Goal: Obtain resource: Download file/media

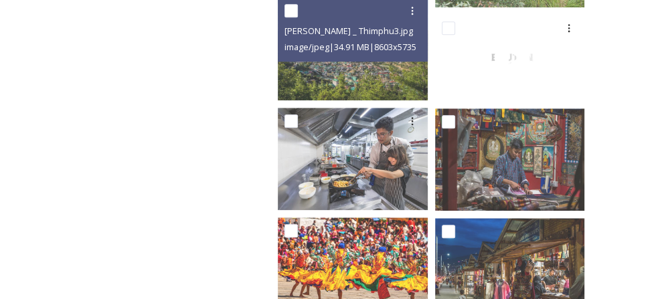
scroll to position [42880, 0]
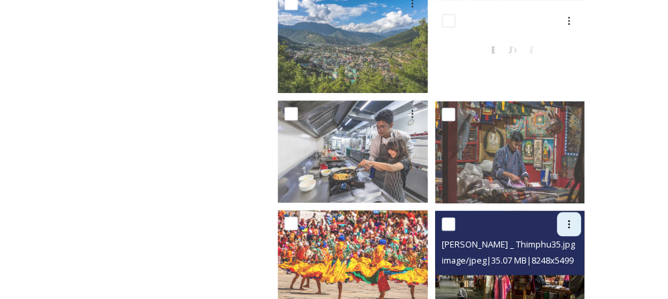
click at [576, 212] on div at bounding box center [569, 224] width 24 height 24
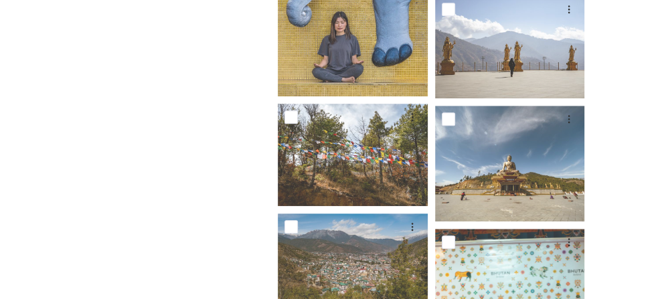
scroll to position [21646, 0]
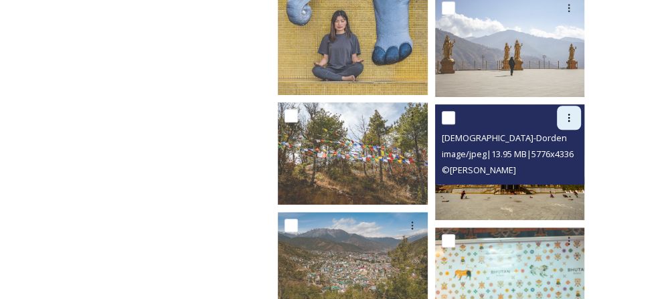
click at [575, 106] on div at bounding box center [569, 118] width 24 height 24
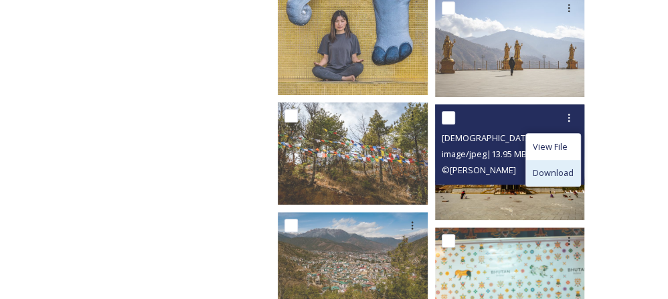
click at [566, 167] on span "Download" at bounding box center [553, 173] width 41 height 13
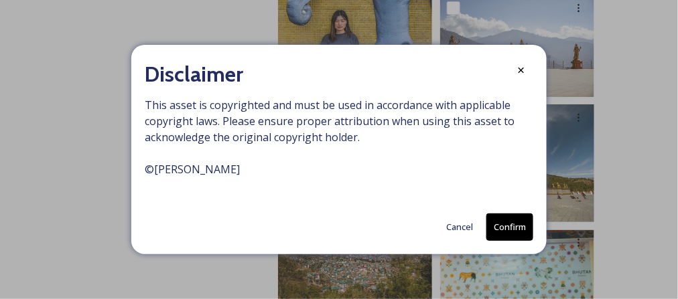
click at [512, 230] on button "Confirm" at bounding box center [509, 227] width 47 height 27
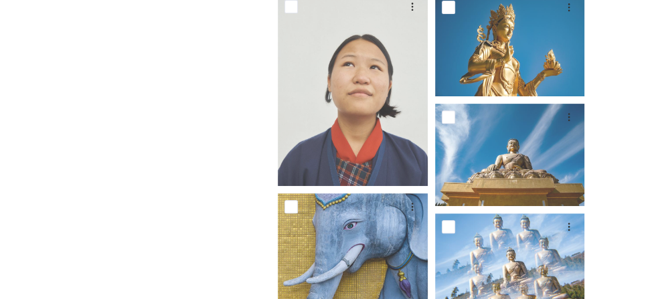
scroll to position [21310, 0]
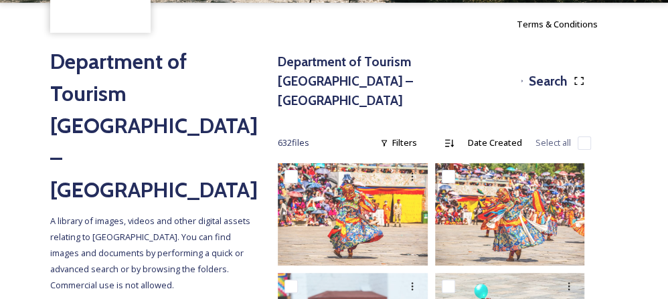
scroll to position [88, 0]
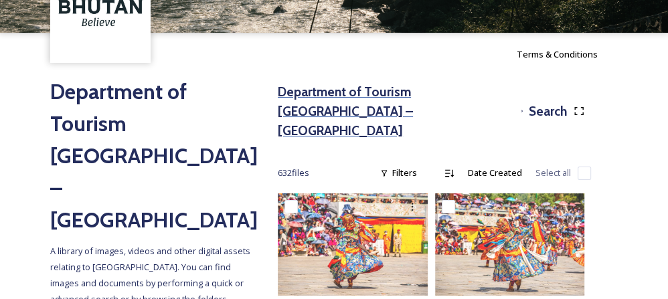
click at [342, 96] on h3 "Department of Tourism [GEOGRAPHIC_DATA] – [GEOGRAPHIC_DATA]" at bounding box center [397, 111] width 238 height 58
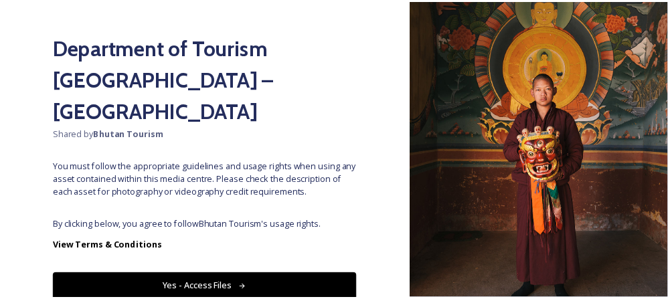
scroll to position [119, 0]
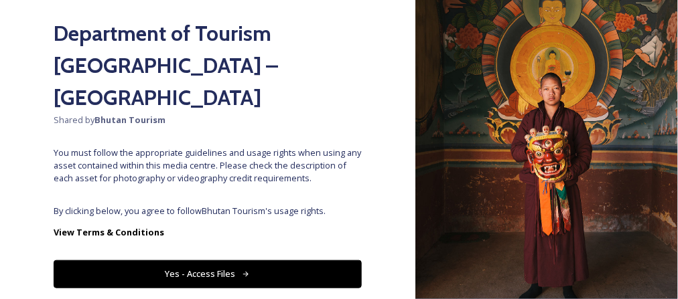
click at [283, 261] on button "Yes - Access Files" at bounding box center [208, 274] width 308 height 27
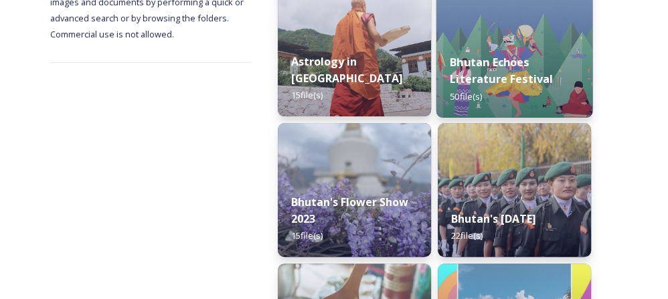
scroll to position [233, 0]
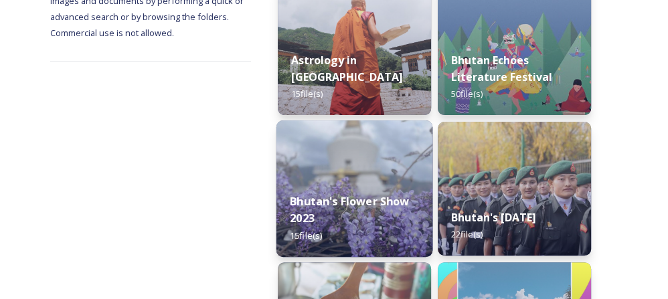
click at [378, 159] on img at bounding box center [355, 189] width 157 height 137
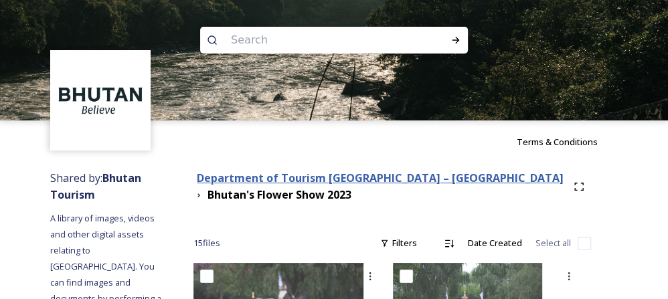
click at [267, 175] on strong "Department of Tourism [GEOGRAPHIC_DATA] – [GEOGRAPHIC_DATA]" at bounding box center [380, 178] width 367 height 15
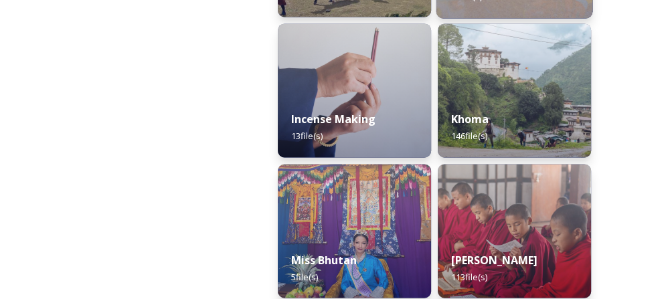
scroll to position [1317, 0]
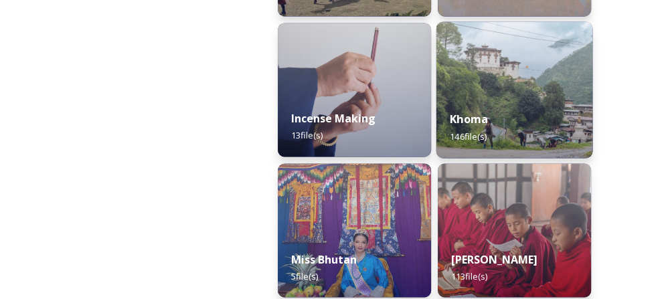
click at [492, 94] on img at bounding box center [515, 89] width 157 height 137
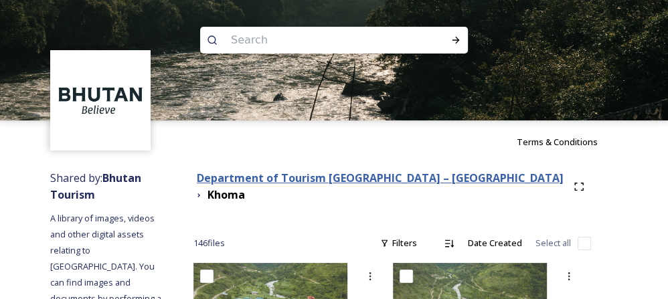
click at [363, 178] on strong "Department of Tourism [GEOGRAPHIC_DATA] – [GEOGRAPHIC_DATA]" at bounding box center [380, 178] width 367 height 15
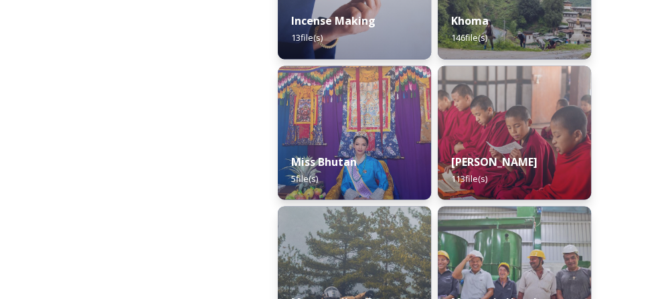
scroll to position [1414, 0]
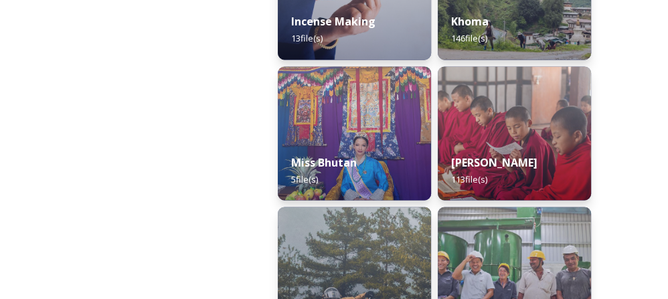
click at [496, 164] on div "[PERSON_NAME] 113 file(s)" at bounding box center [514, 171] width 153 height 60
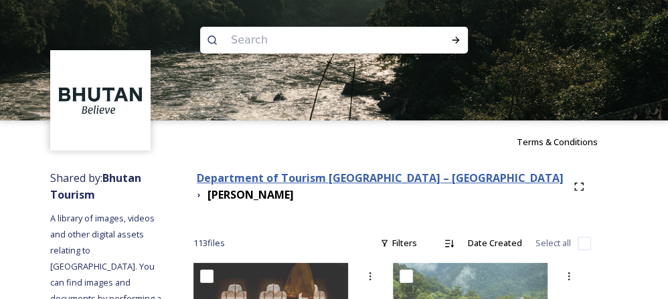
click at [488, 178] on strong "Department of Tourism [GEOGRAPHIC_DATA] – [GEOGRAPHIC_DATA]" at bounding box center [380, 178] width 367 height 15
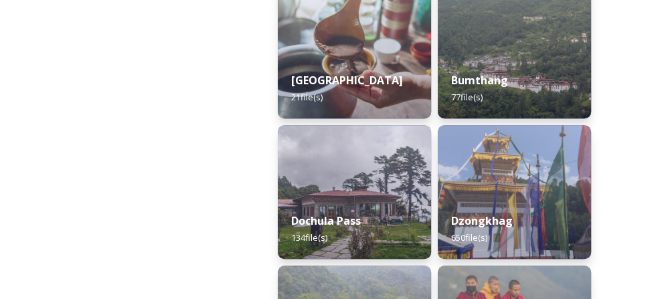
scroll to position [650, 0]
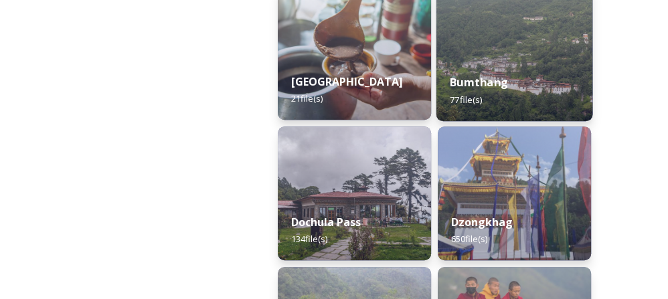
click at [500, 100] on div "Bumthang 77 file(s)" at bounding box center [515, 90] width 157 height 61
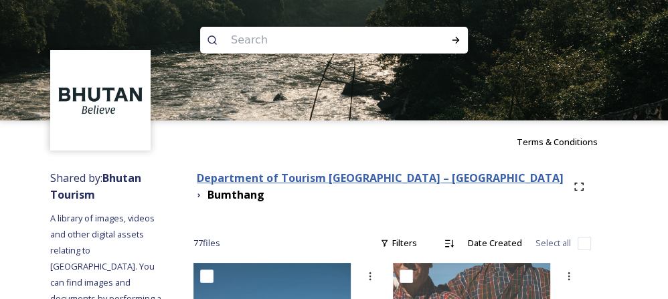
click at [470, 176] on strong "Department of Tourism [GEOGRAPHIC_DATA] – [GEOGRAPHIC_DATA]" at bounding box center [380, 178] width 367 height 15
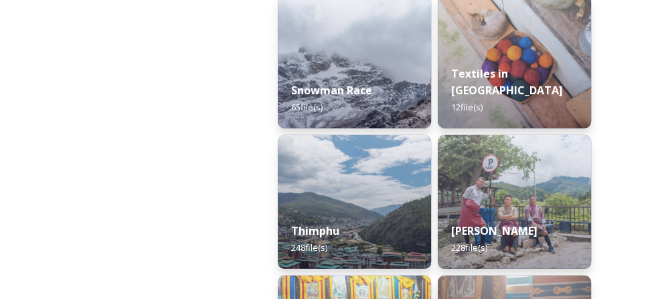
scroll to position [2189, 0]
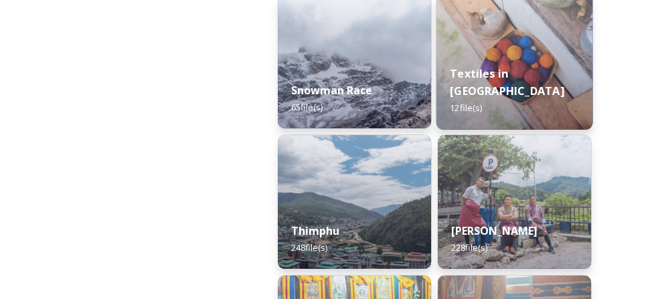
click at [491, 64] on img at bounding box center [515, 61] width 157 height 137
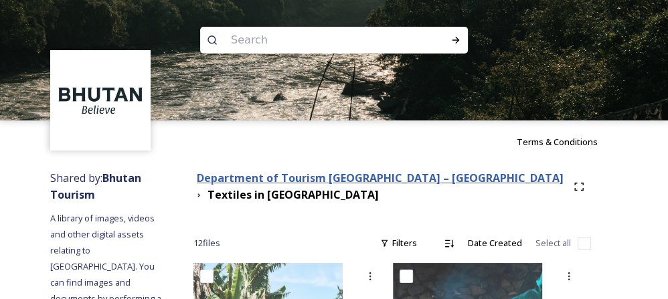
click at [414, 181] on strong "Department of Tourism [GEOGRAPHIC_DATA] – [GEOGRAPHIC_DATA]" at bounding box center [380, 178] width 367 height 15
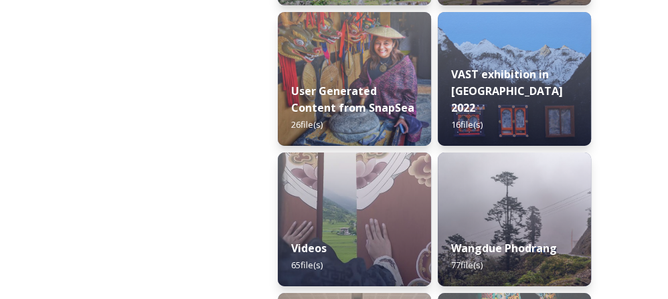
scroll to position [2738, 0]
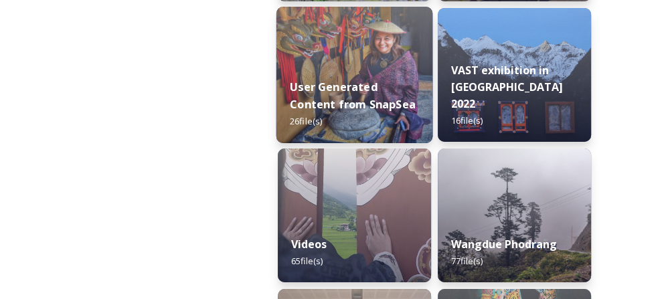
click at [399, 110] on strong "User Generated Content from SnapSea" at bounding box center [353, 96] width 126 height 32
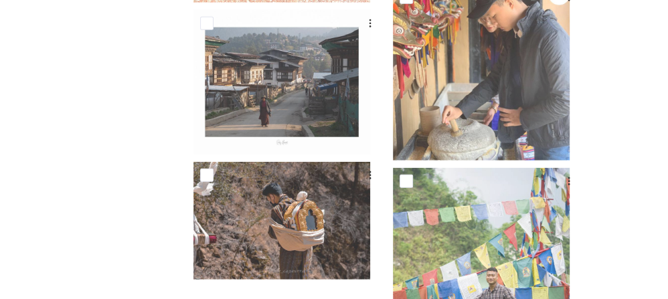
scroll to position [2244, 0]
